Goal: Transaction & Acquisition: Obtain resource

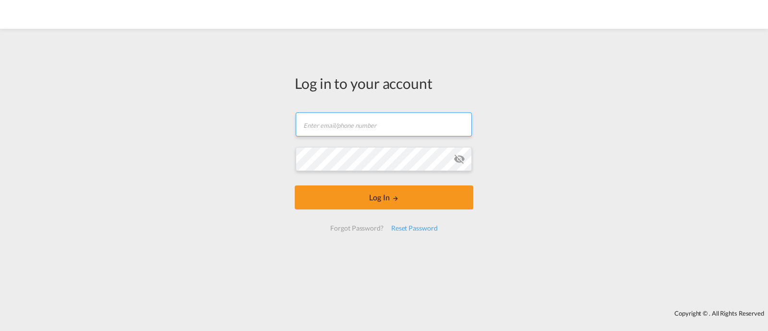
type input "ocean@gosynergie.com"
click at [362, 128] on input "text" at bounding box center [384, 124] width 176 height 24
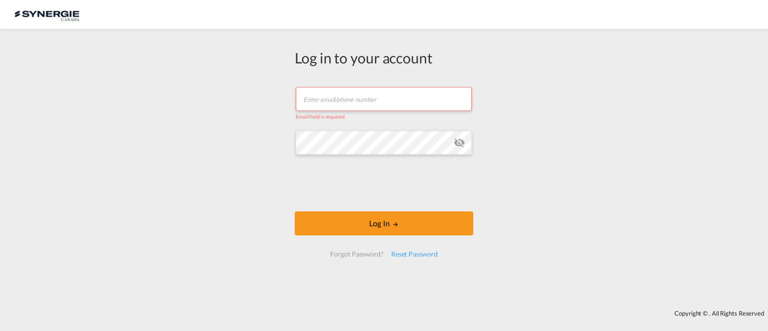
type input "[EMAIL_ADDRESS][DOMAIN_NAME]"
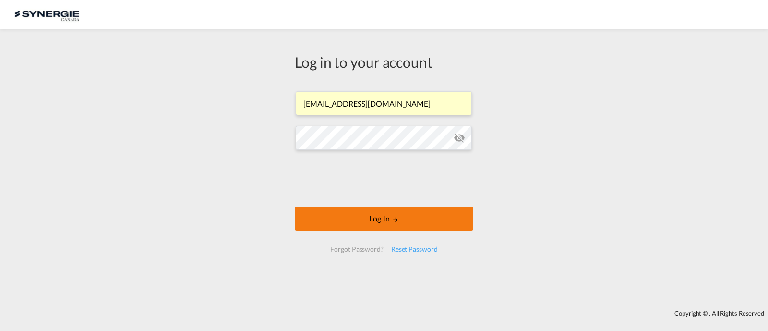
click at [368, 217] on button "Log In" at bounding box center [384, 218] width 179 height 24
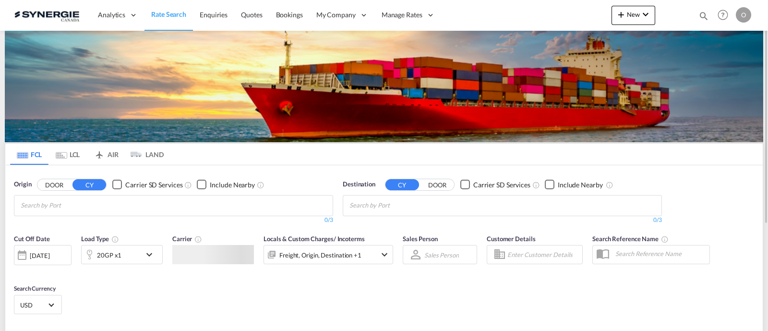
click at [698, 13] on md-icon "icon-magnify" at bounding box center [703, 16] width 11 height 11
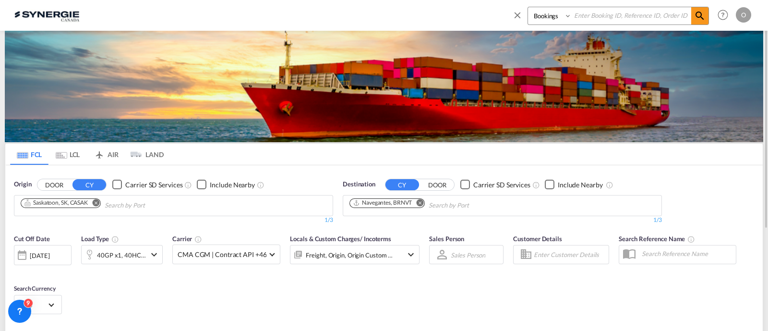
drag, startPoint x: 550, startPoint y: 18, endPoint x: 545, endPoint y: 23, distance: 6.8
click at [549, 18] on select "Bookings Quotes Enquiries" at bounding box center [551, 15] width 46 height 17
select select "Quotes"
click at [528, 7] on select "Bookings Quotes Enquiries" at bounding box center [551, 15] width 46 height 17
click at [598, 19] on input at bounding box center [632, 15] width 120 height 17
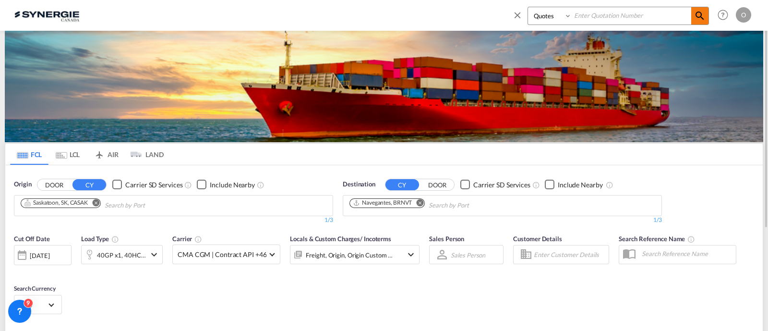
paste input "SYC000014157"
click at [699, 16] on md-icon "icon-magnify" at bounding box center [700, 16] width 12 height 12
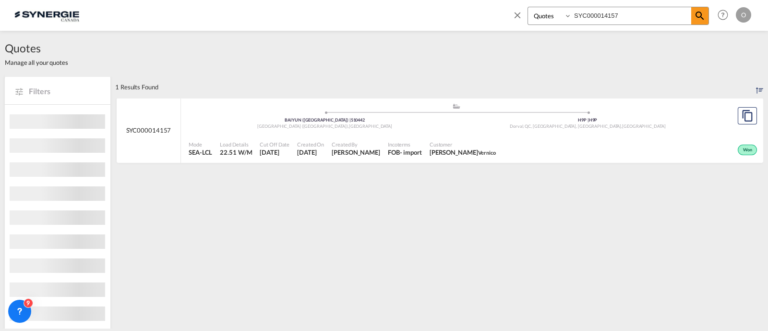
click at [478, 148] on span "Luc Lacroix Vernico" at bounding box center [463, 152] width 66 height 9
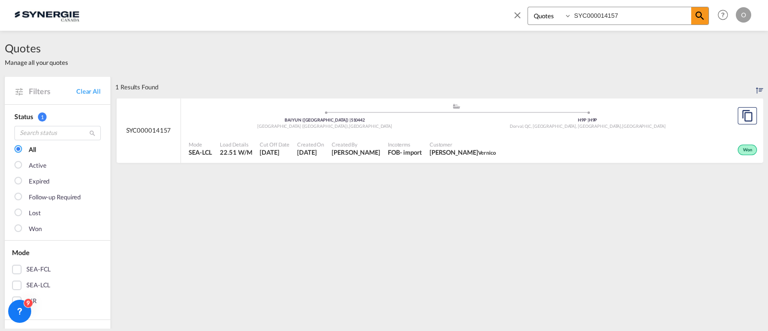
click at [603, 13] on input "SYC000014157" at bounding box center [632, 15] width 120 height 17
paste input "3939"
type input "SYC000013939"
click at [697, 15] on md-icon "icon-magnify" at bounding box center [700, 16] width 12 height 12
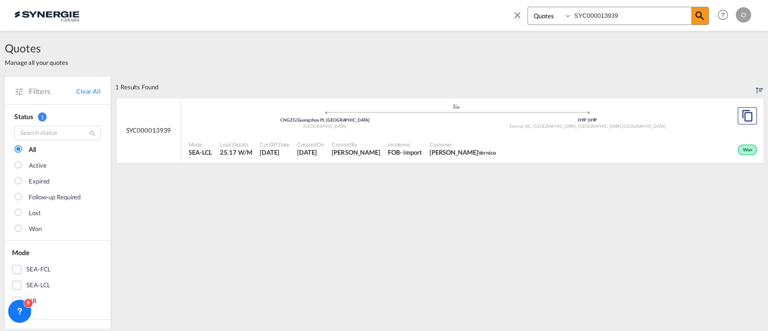
click at [524, 140] on div "Won" at bounding box center [630, 149] width 260 height 24
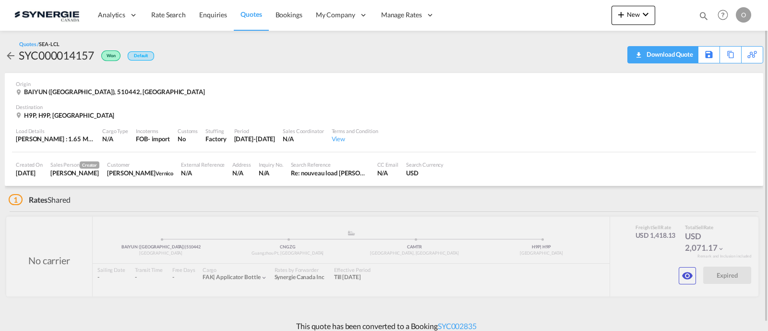
click at [681, 61] on div "Download Quote" at bounding box center [668, 54] width 49 height 15
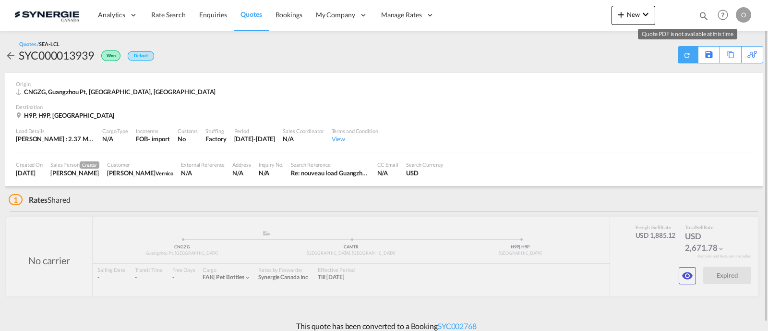
click at [684, 56] on md-icon "icon-refresh" at bounding box center [687, 55] width 10 height 10
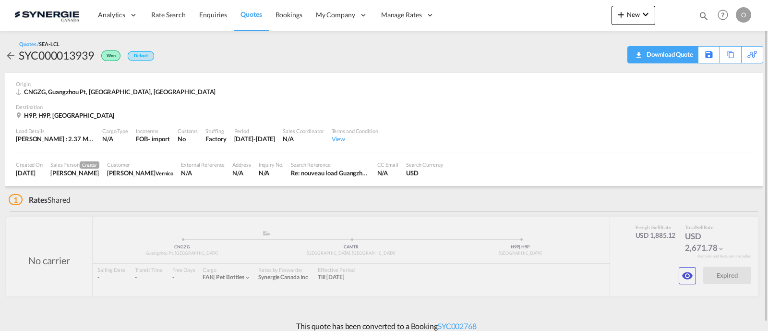
click at [682, 54] on div "Download Quote" at bounding box center [668, 54] width 49 height 15
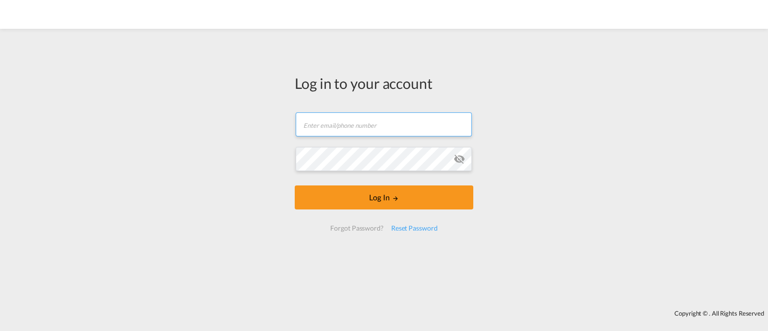
type input "[EMAIL_ADDRESS][DOMAIN_NAME]"
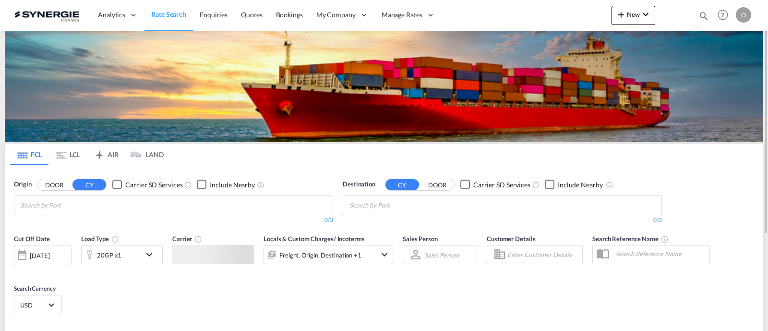
drag, startPoint x: 706, startPoint y: 13, endPoint x: 702, endPoint y: 12, distance: 4.8
click at [706, 12] on md-icon "icon-magnify" at bounding box center [703, 16] width 11 height 11
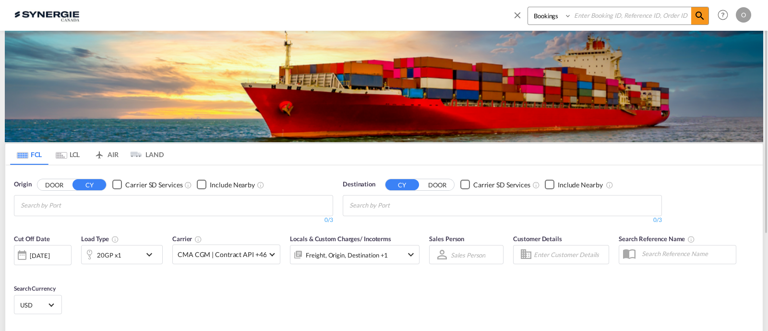
click at [542, 25] on div "Bookings Quotes Enquiries" at bounding box center [610, 18] width 197 height 23
click at [543, 23] on select "Bookings Quotes Enquiries" at bounding box center [551, 15] width 46 height 17
select select "Quotes"
click at [528, 7] on select "Bookings Quotes Enquiries" at bounding box center [551, 15] width 46 height 17
click at [627, 18] on input at bounding box center [632, 15] width 120 height 17
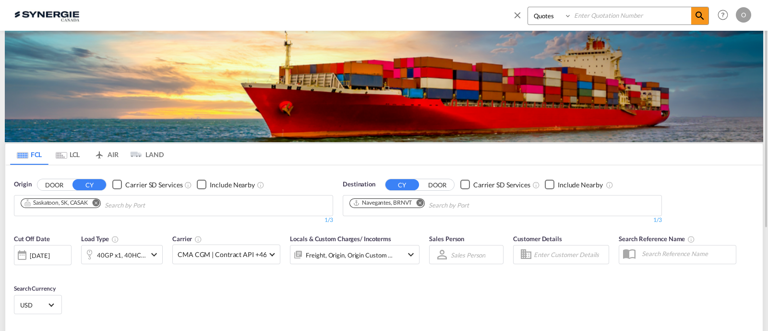
paste input "SYC000014157"
type input "SYC000014157"
click at [699, 17] on md-icon "icon-magnify" at bounding box center [700, 16] width 12 height 12
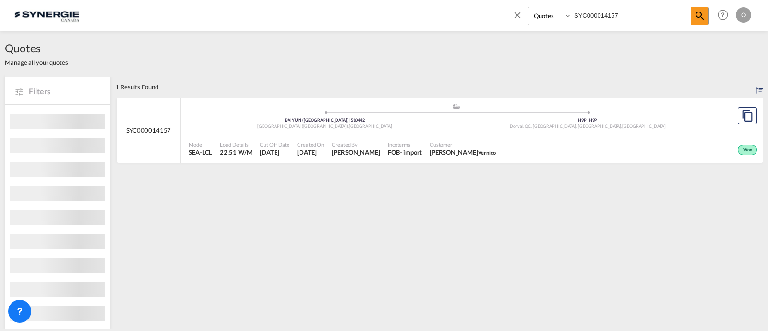
drag, startPoint x: 576, startPoint y: 131, endPoint x: 567, endPoint y: 135, distance: 9.3
click at [576, 131] on div ".a{fill:#aaa8ad;} .a{fill:#aaa8ad;} BAIYUN (白云区) | 510442 GUANGZHOU (广州市) , Chi…" at bounding box center [456, 118] width 535 height 31
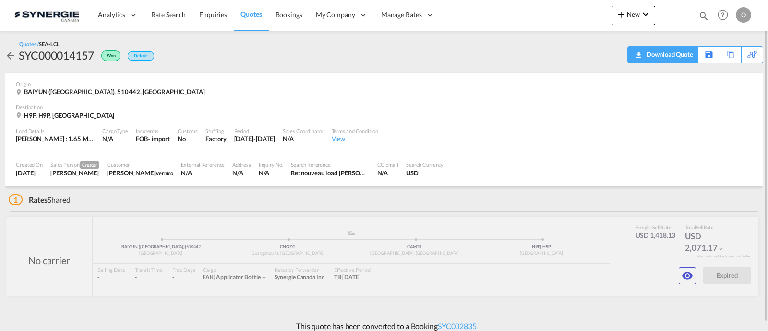
click at [676, 57] on div "Download Quote" at bounding box center [668, 54] width 49 height 15
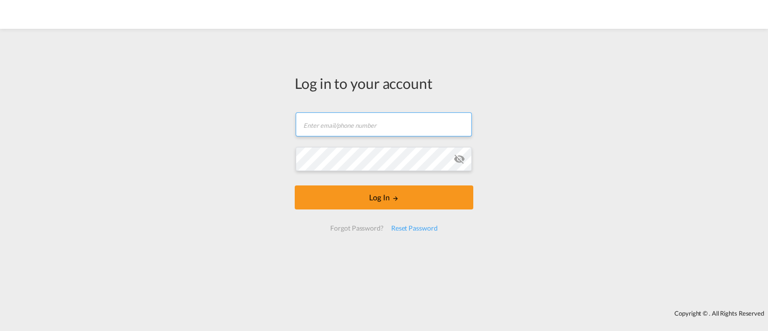
type input "[EMAIL_ADDRESS][DOMAIN_NAME]"
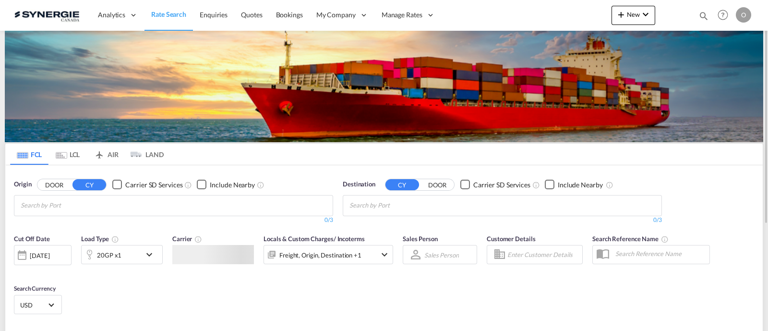
click at [701, 13] on md-icon "icon-magnify" at bounding box center [703, 16] width 11 height 11
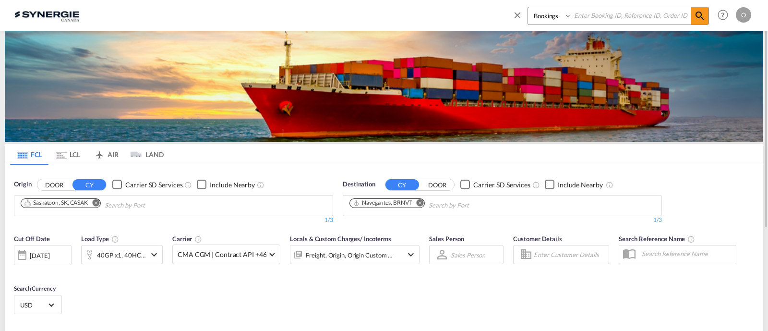
drag, startPoint x: 546, startPoint y: 18, endPoint x: 552, endPoint y: 19, distance: 5.8
click at [547, 18] on select "Bookings Quotes Enquiries" at bounding box center [551, 15] width 46 height 17
select select "Quotes"
click at [528, 7] on select "Bookings Quotes Enquiries" at bounding box center [551, 15] width 46 height 17
click at [605, 18] on input at bounding box center [632, 15] width 120 height 17
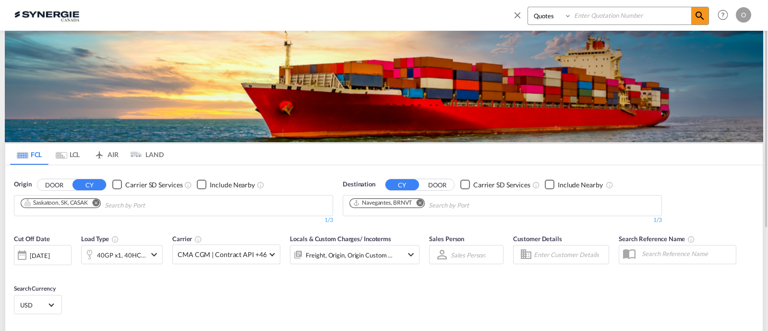
paste input "SYC000014298"
type input "SYC000014298"
click at [699, 20] on md-icon "icon-magnify" at bounding box center [700, 16] width 12 height 12
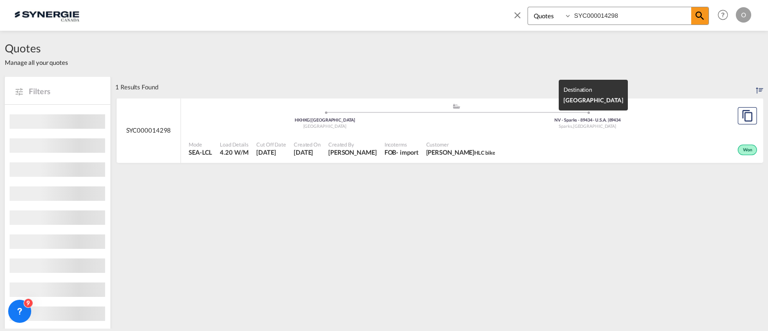
click at [478, 121] on div "NV - Sparks - 89434 - U.S.A. | 89434" at bounding box center [587, 120] width 263 height 6
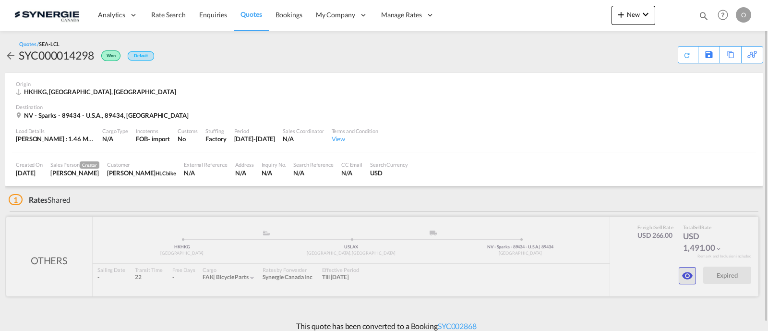
click at [684, 276] on md-icon "icon-eye" at bounding box center [687, 276] width 12 height 12
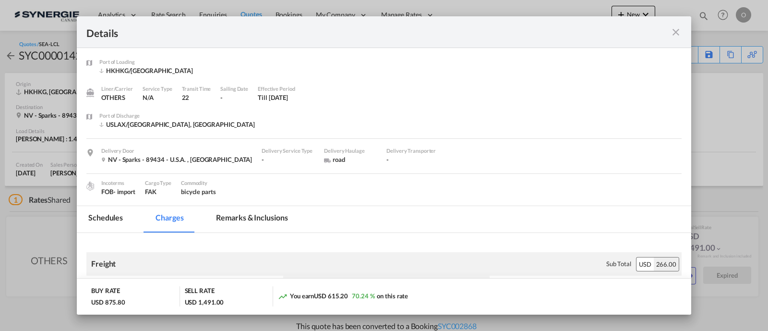
click at [263, 215] on md-tab-item "Remarks & Inclusions" at bounding box center [251, 219] width 95 height 26
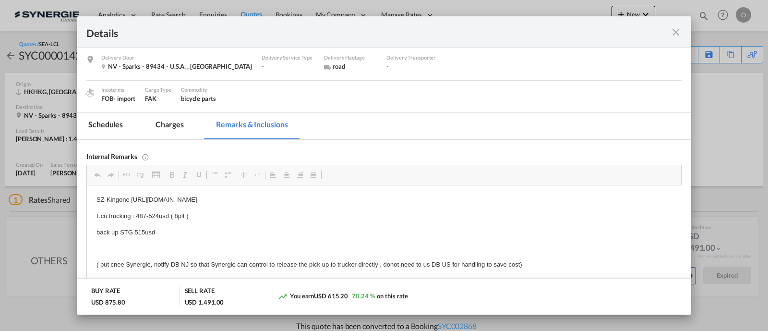
scroll to position [120, 0]
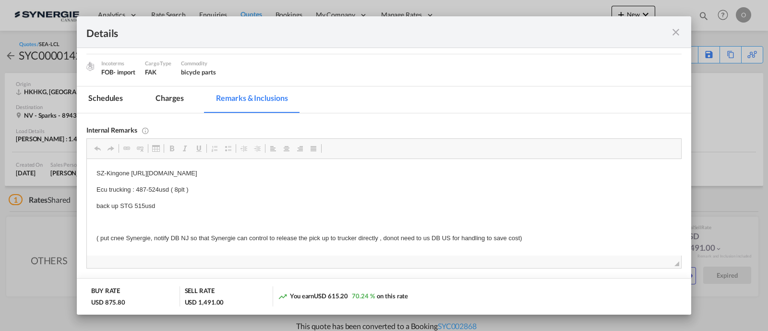
click at [671, 31] on md-icon "icon-close fg-AAA8AD m-0 cursor" at bounding box center [676, 32] width 12 height 12
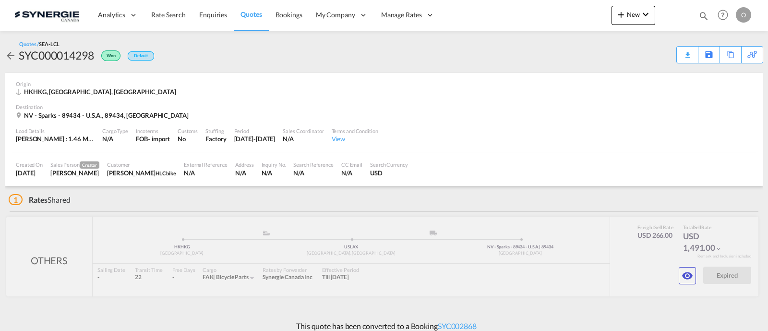
scroll to position [72, 0]
click at [687, 270] on md-icon "icon-eye" at bounding box center [687, 276] width 12 height 12
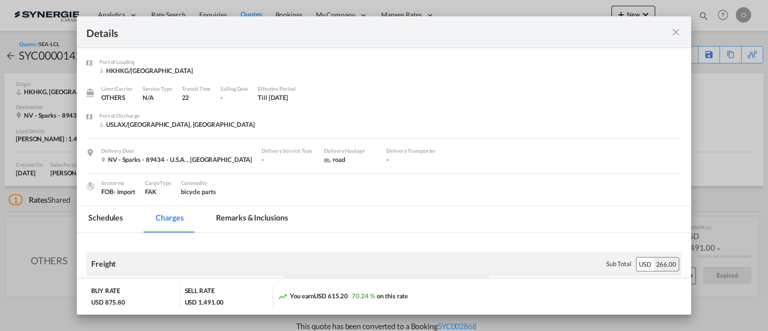
click at [257, 214] on md-tab-item "Remarks & Inclusions" at bounding box center [251, 219] width 95 height 26
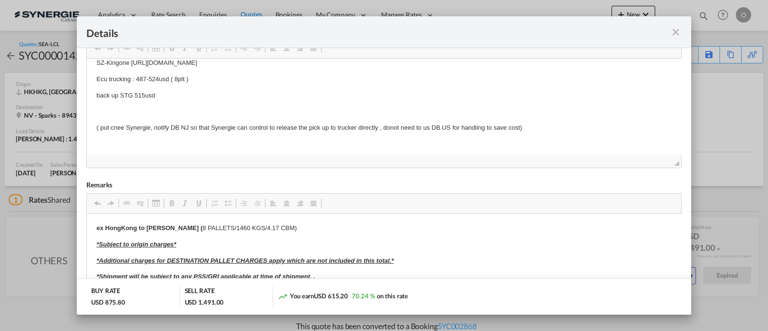
scroll to position [20, 0]
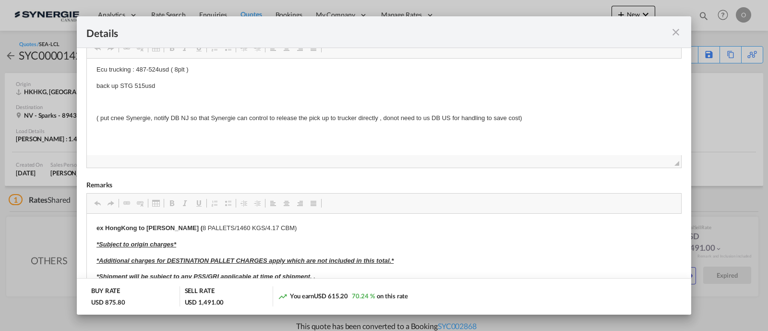
drag, startPoint x: 682, startPoint y: 27, endPoint x: 672, endPoint y: 1, distance: 28.3
click at [682, 27] on div "Details" at bounding box center [384, 32] width 614 height 32
